Goal: Information Seeking & Learning: Understand process/instructions

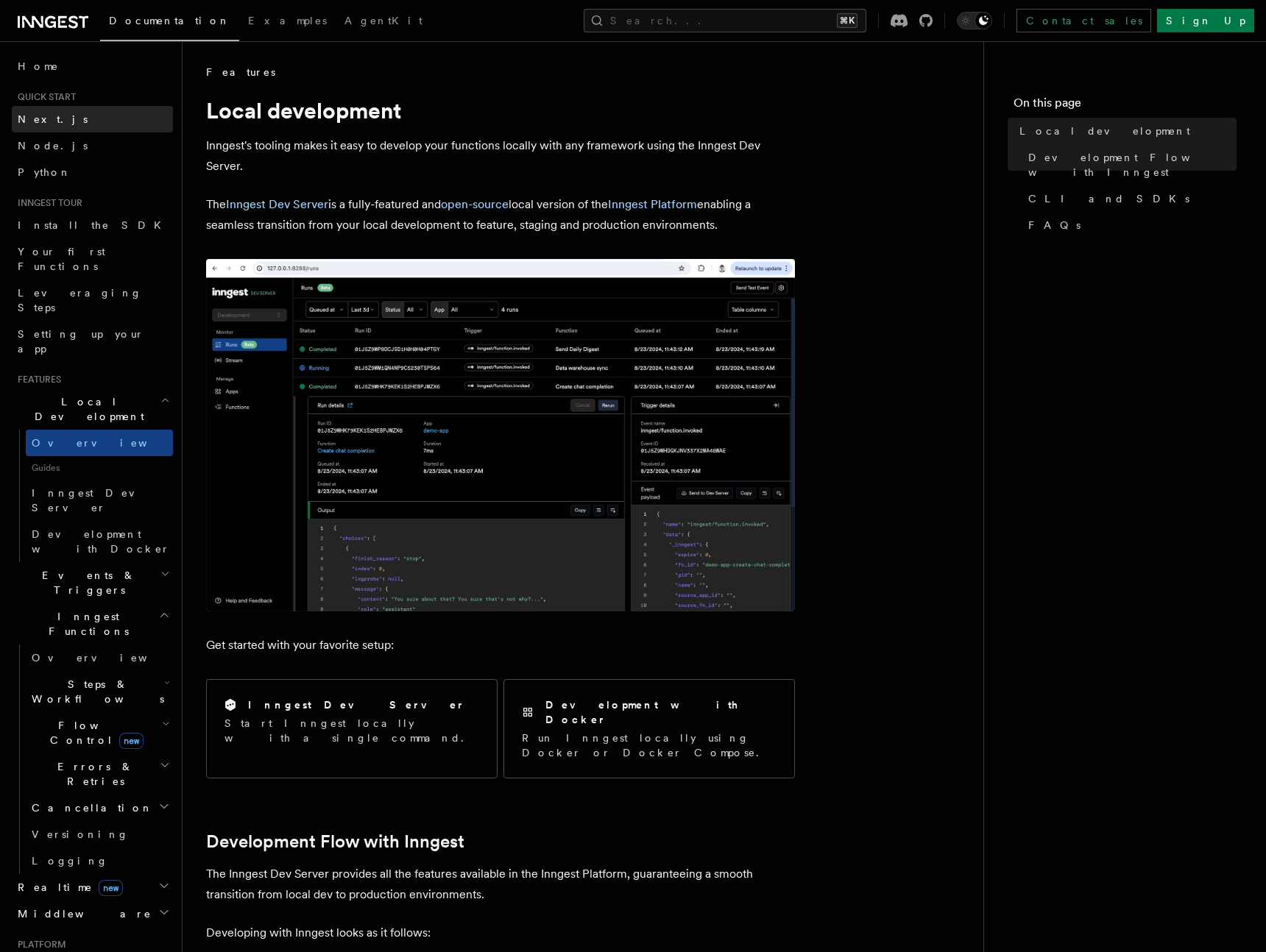
click at [73, 123] on link "Next.js" at bounding box center [92, 119] width 161 height 26
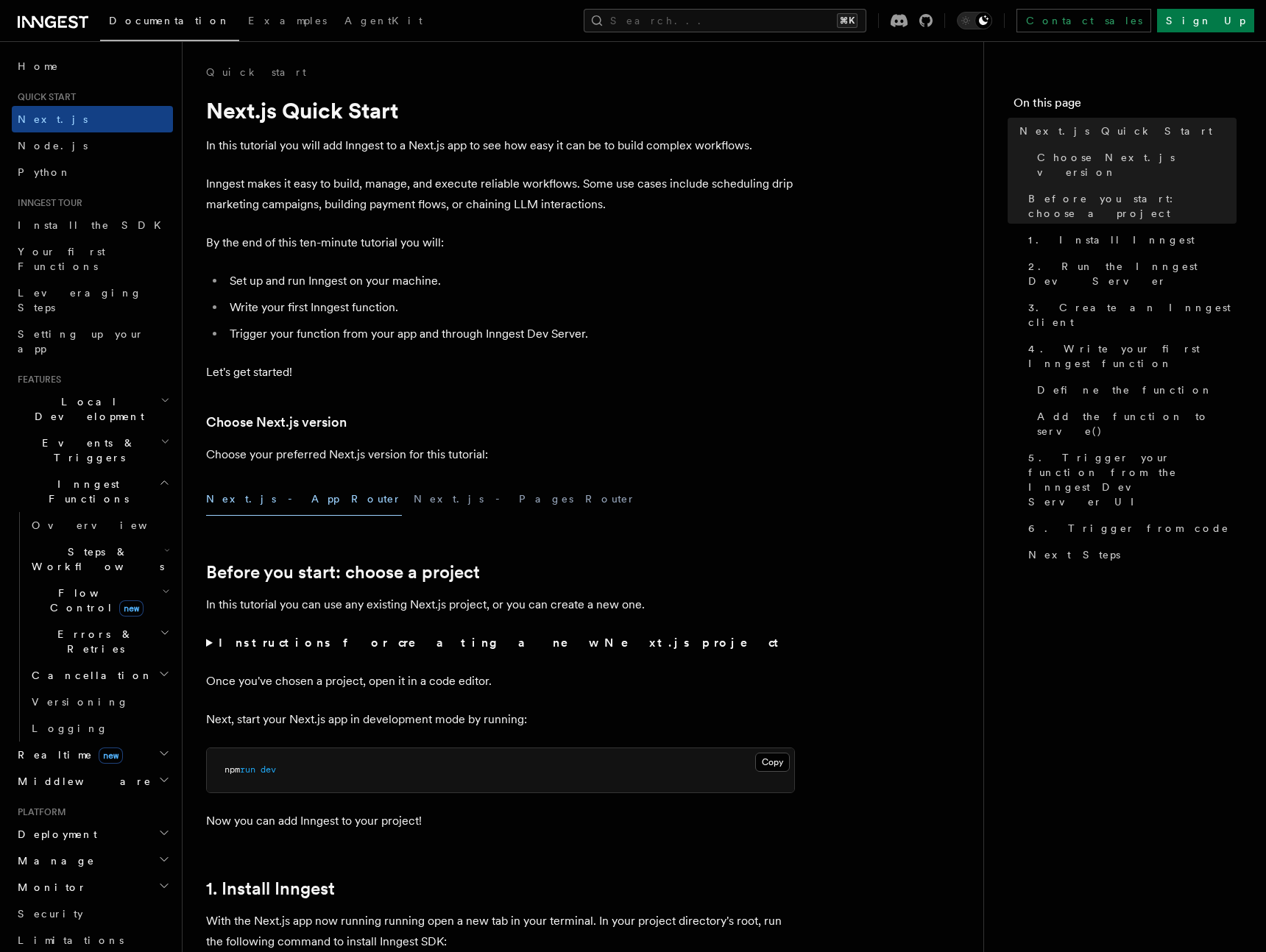
click at [78, 394] on span "Local Development" at bounding box center [86, 409] width 149 height 30
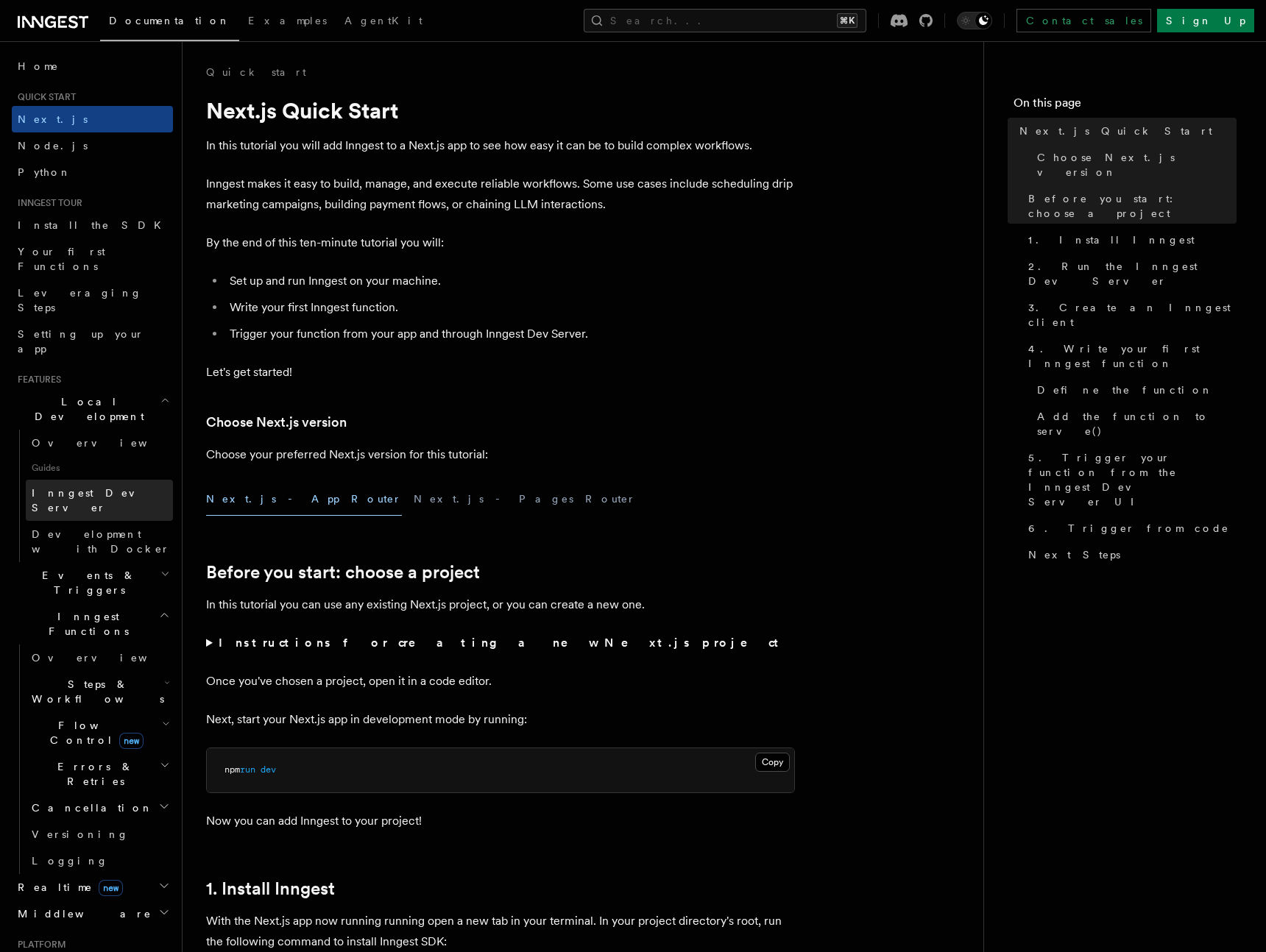
click at [76, 487] on span "Inngest Dev Server" at bounding box center [94, 500] width 126 height 26
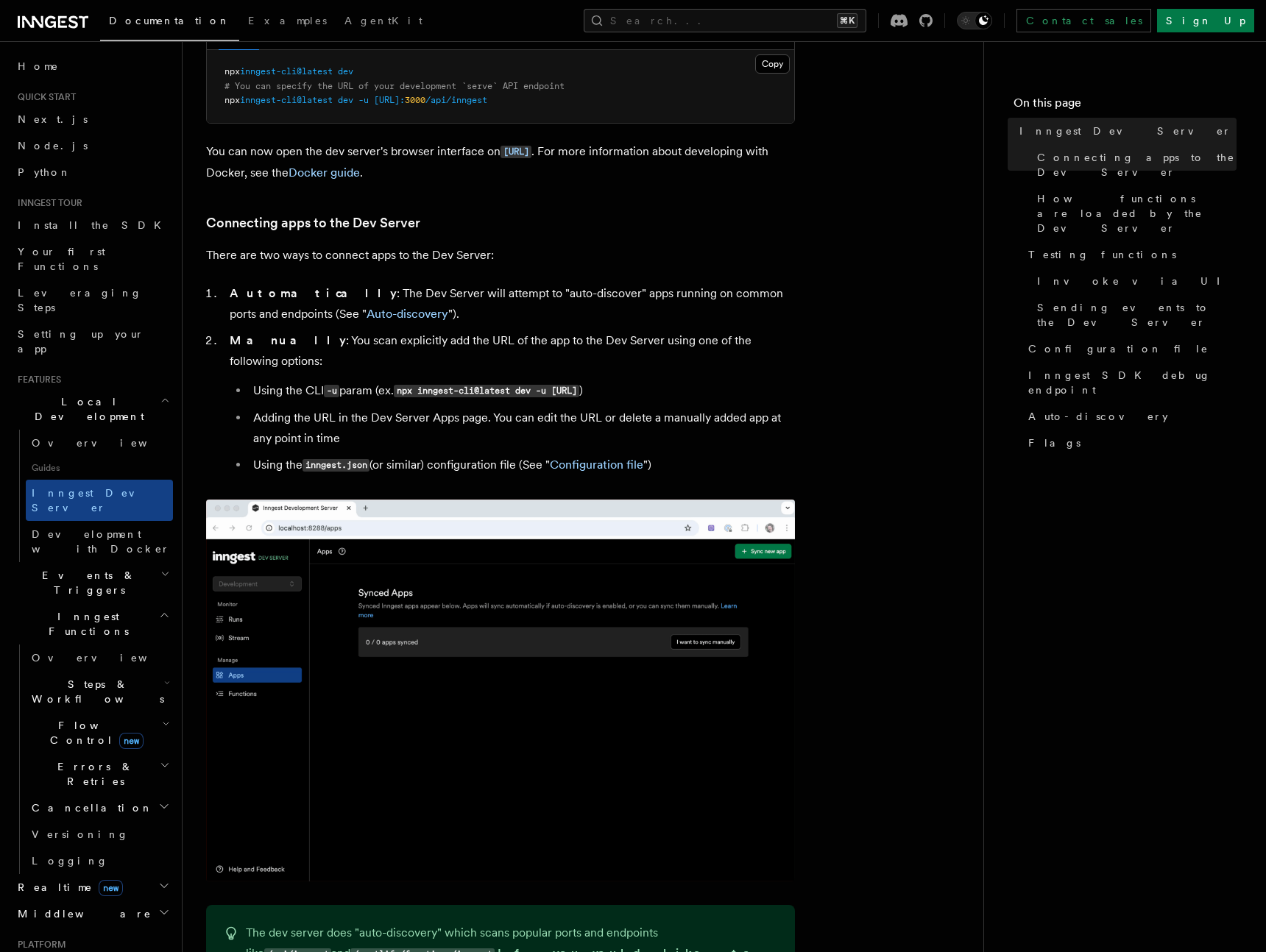
scroll to position [340, 0]
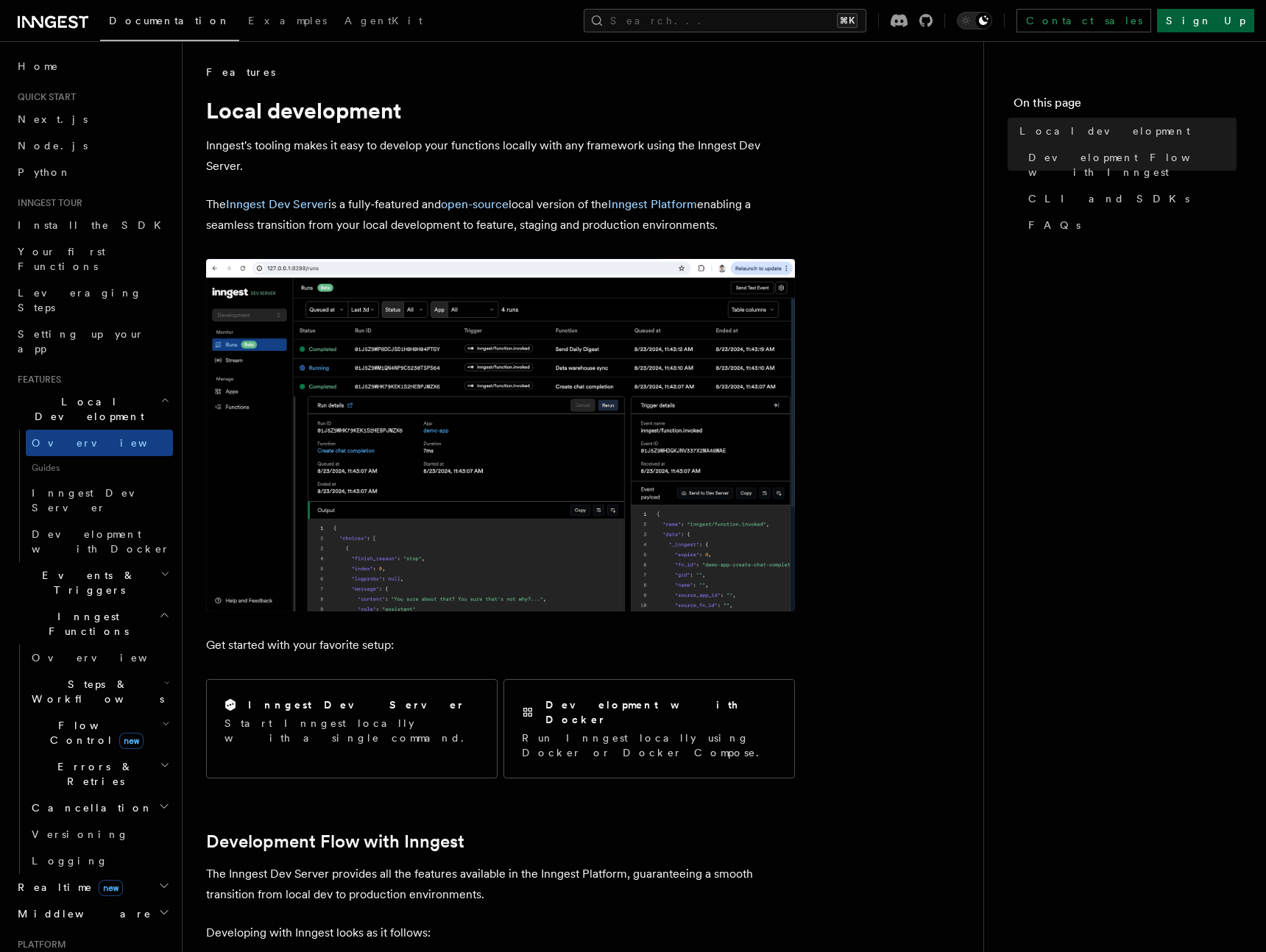
click at [1251, 29] on link "Sign Up" at bounding box center [1205, 20] width 97 height 23
click at [1242, 18] on link "Sign Up" at bounding box center [1205, 20] width 97 height 23
click at [1225, 16] on link "Sign Up" at bounding box center [1205, 20] width 97 height 23
